Goal: Browse casually

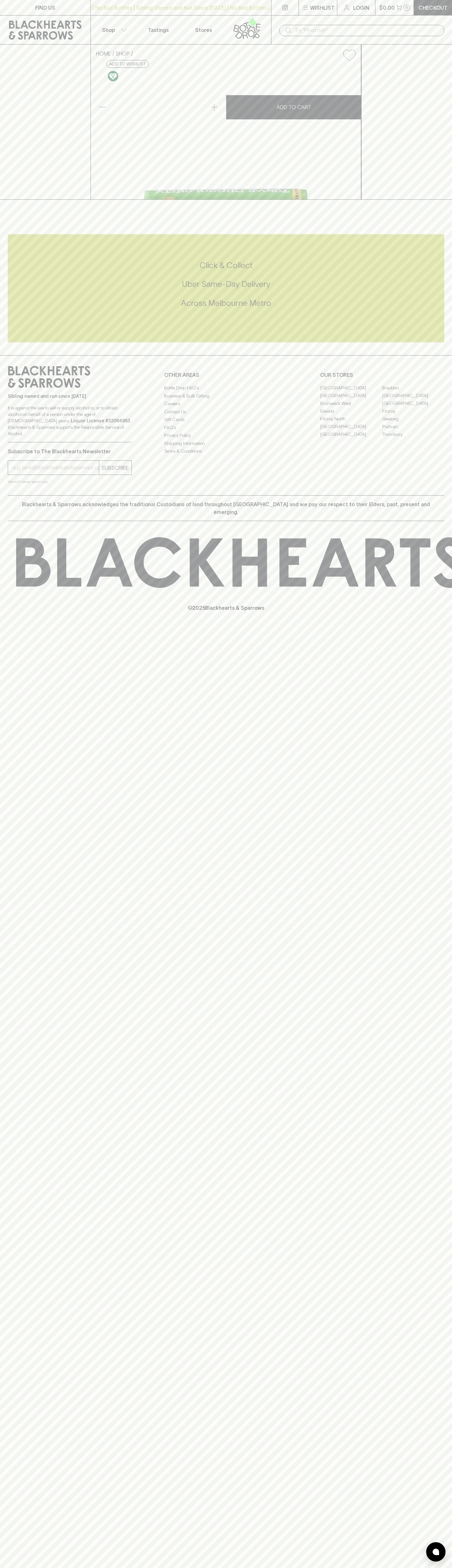
click at [101, 2] on div "| No Bad Bottles | Sibling Owned and Run Since [DATE] | No Bad Bottles | Siblin…" at bounding box center [180, 7] width 181 height 15
click at [431, 754] on div "FIND US | No Bad Bottles | Sibling Owned and Run Since [DATE] | No Bad Bottles …" at bounding box center [226, 784] width 452 height 1568
click at [84, 1567] on html "FIND US | No Bad Bottles | Sibling Owned and Run Since [DATE] | No Bad Bottles …" at bounding box center [226, 784] width 452 height 1568
click at [29, 1098] on div "FIND US | No Bad Bottles | Sibling Owned and Run Since [DATE] | No Bad Bottles …" at bounding box center [226, 784] width 452 height 1568
